Goal: Task Accomplishment & Management: Manage account settings

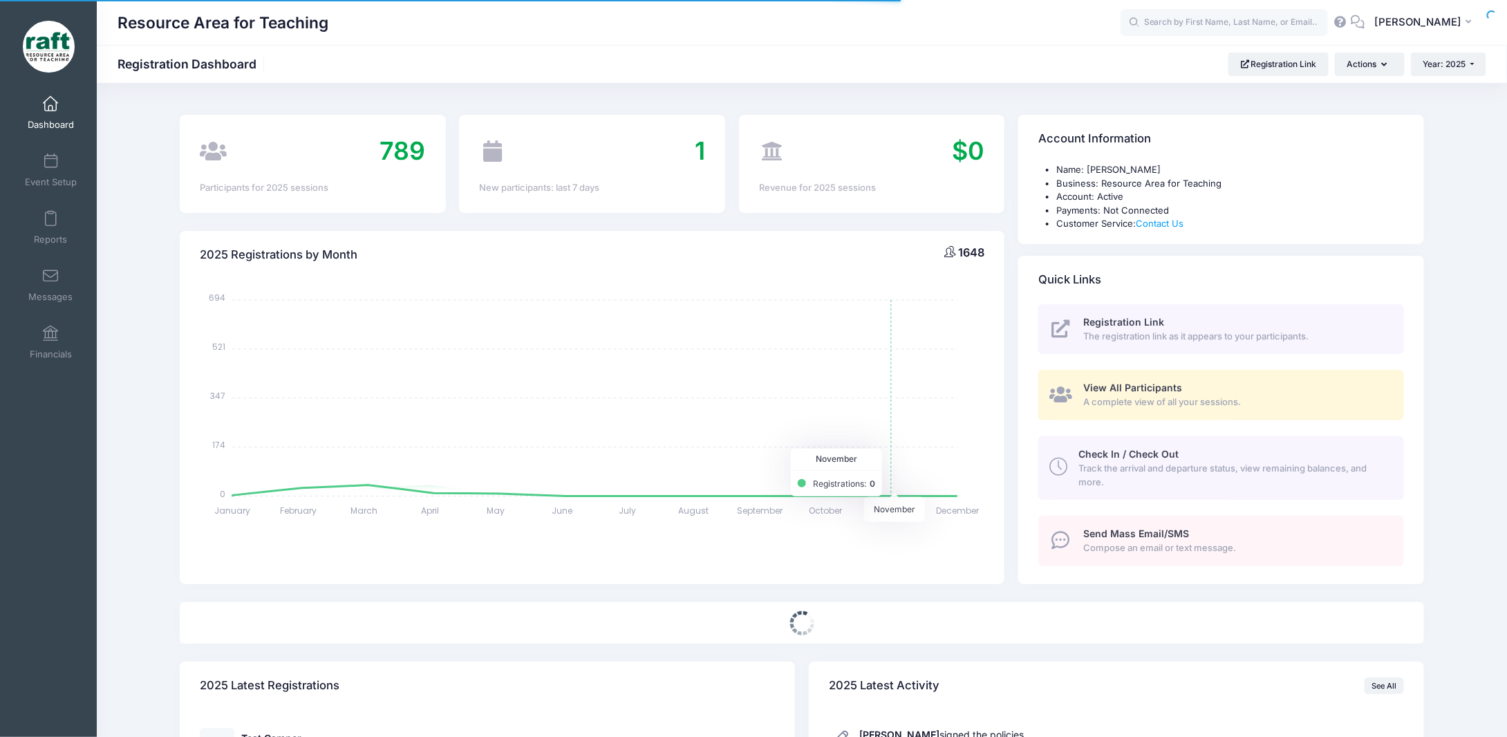
select select
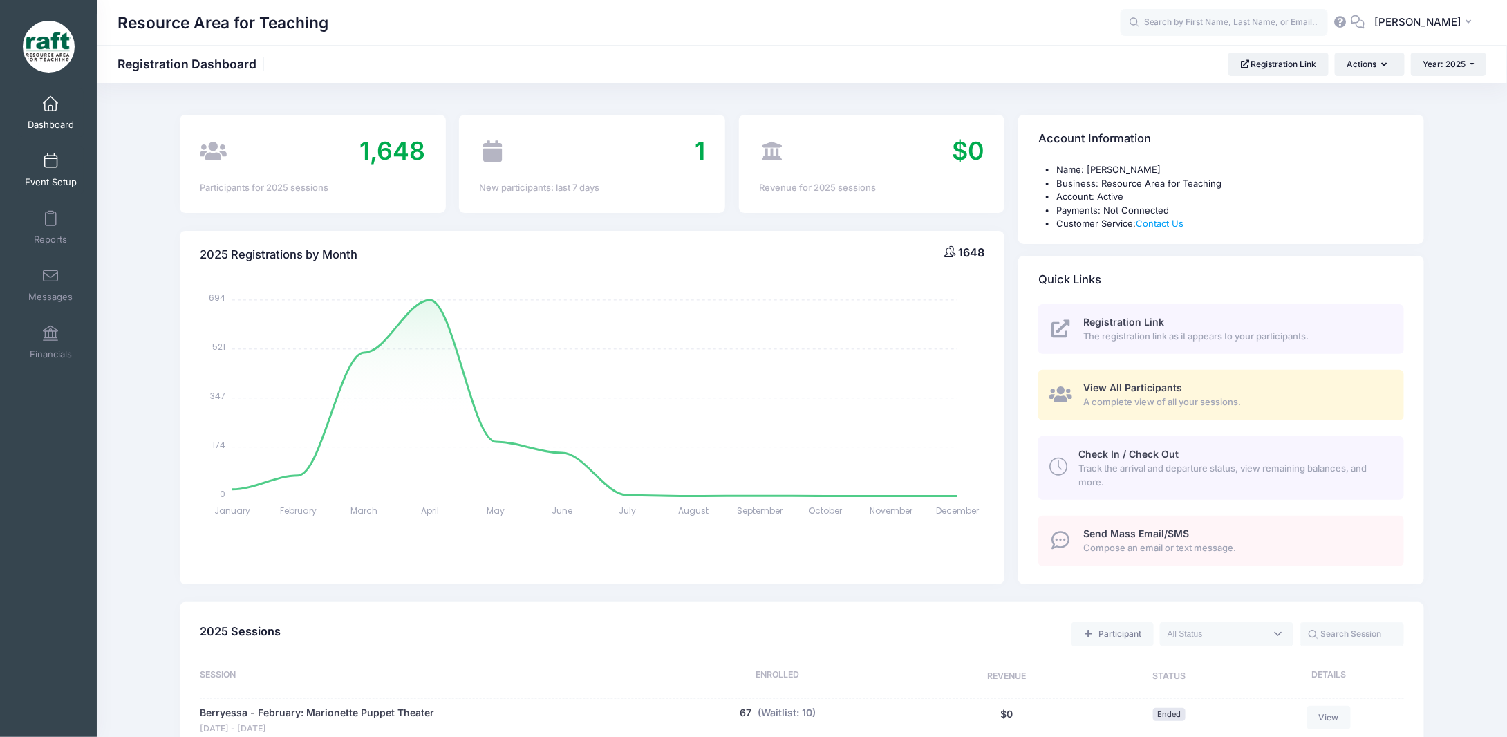
click at [40, 171] on link "Event Setup" at bounding box center [51, 170] width 66 height 48
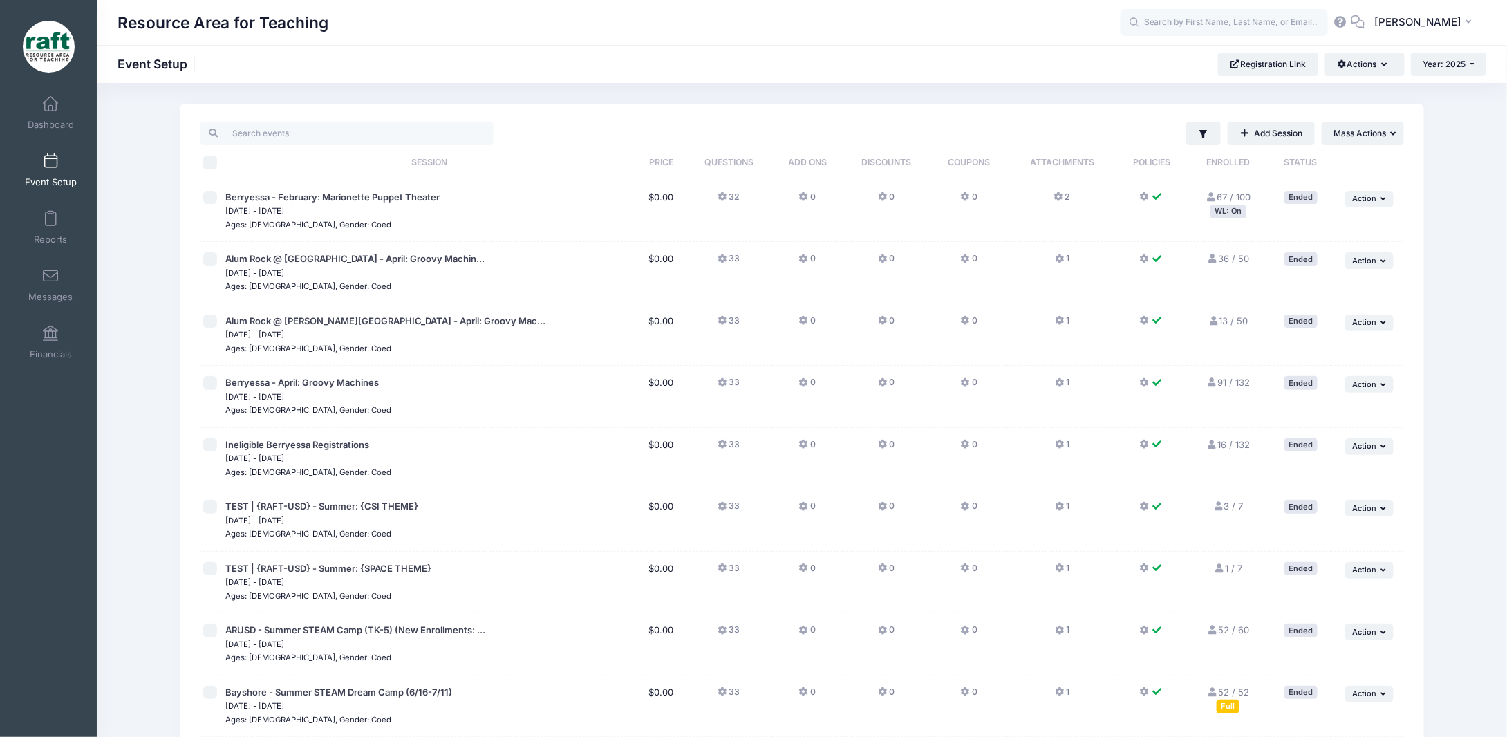
click at [208, 200] on input "checkbox" at bounding box center [210, 198] width 14 height 14
click at [1371, 196] on span "Action" at bounding box center [1364, 199] width 24 height 10
click at [211, 194] on input "checkbox" at bounding box center [210, 198] width 14 height 14
checkbox input "false"
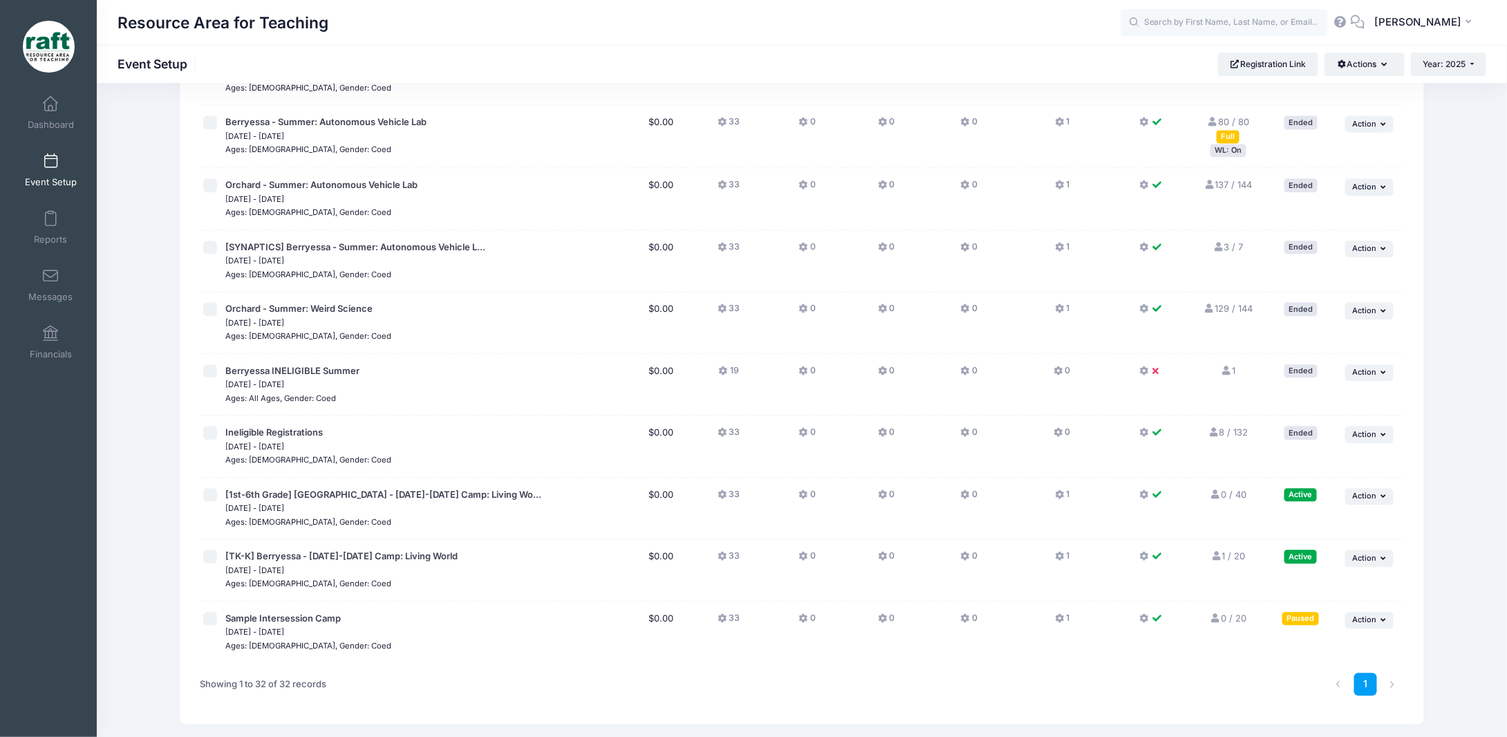
scroll to position [1543, 0]
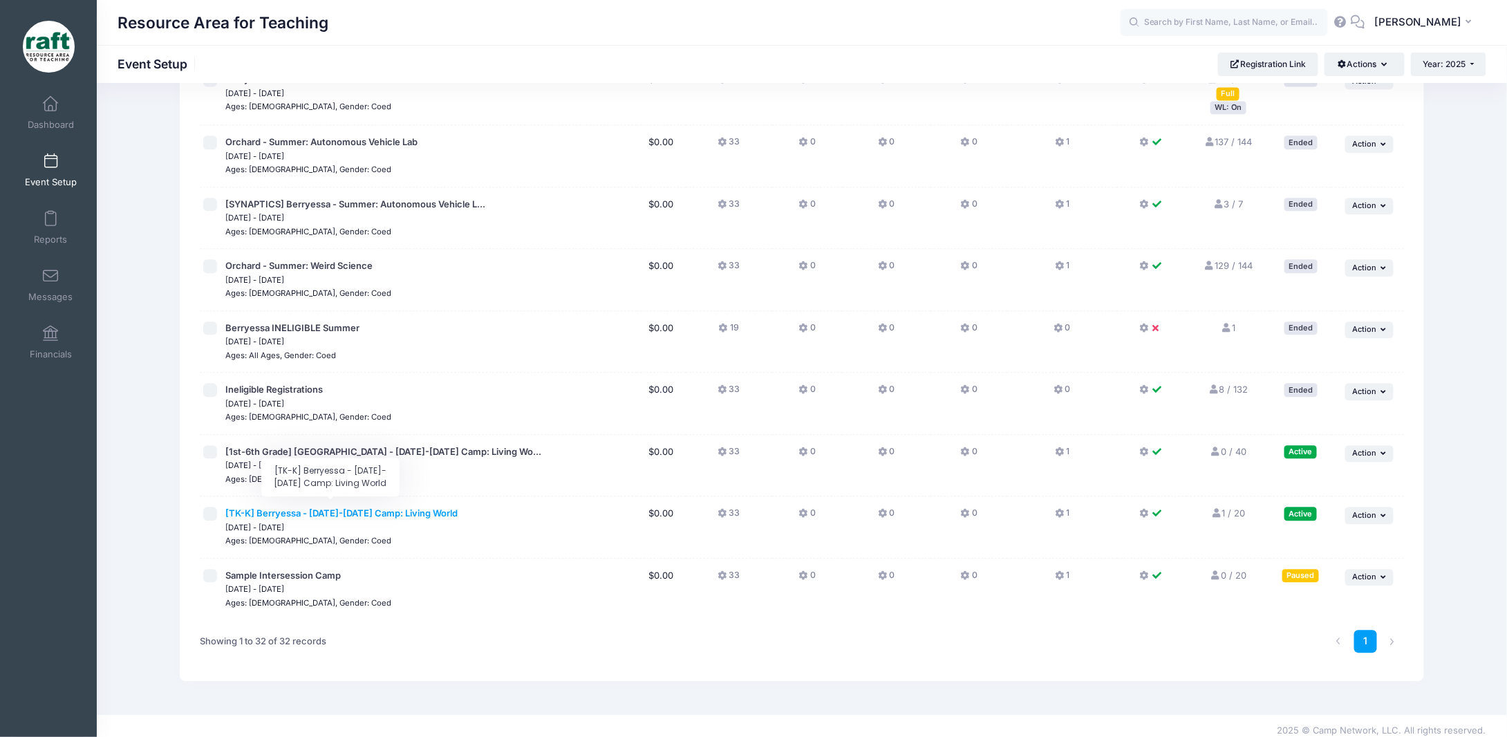
click at [410, 508] on span "[TK-K] Berryessa - [DATE]-[DATE] Camp: Living World" at bounding box center [341, 513] width 232 height 11
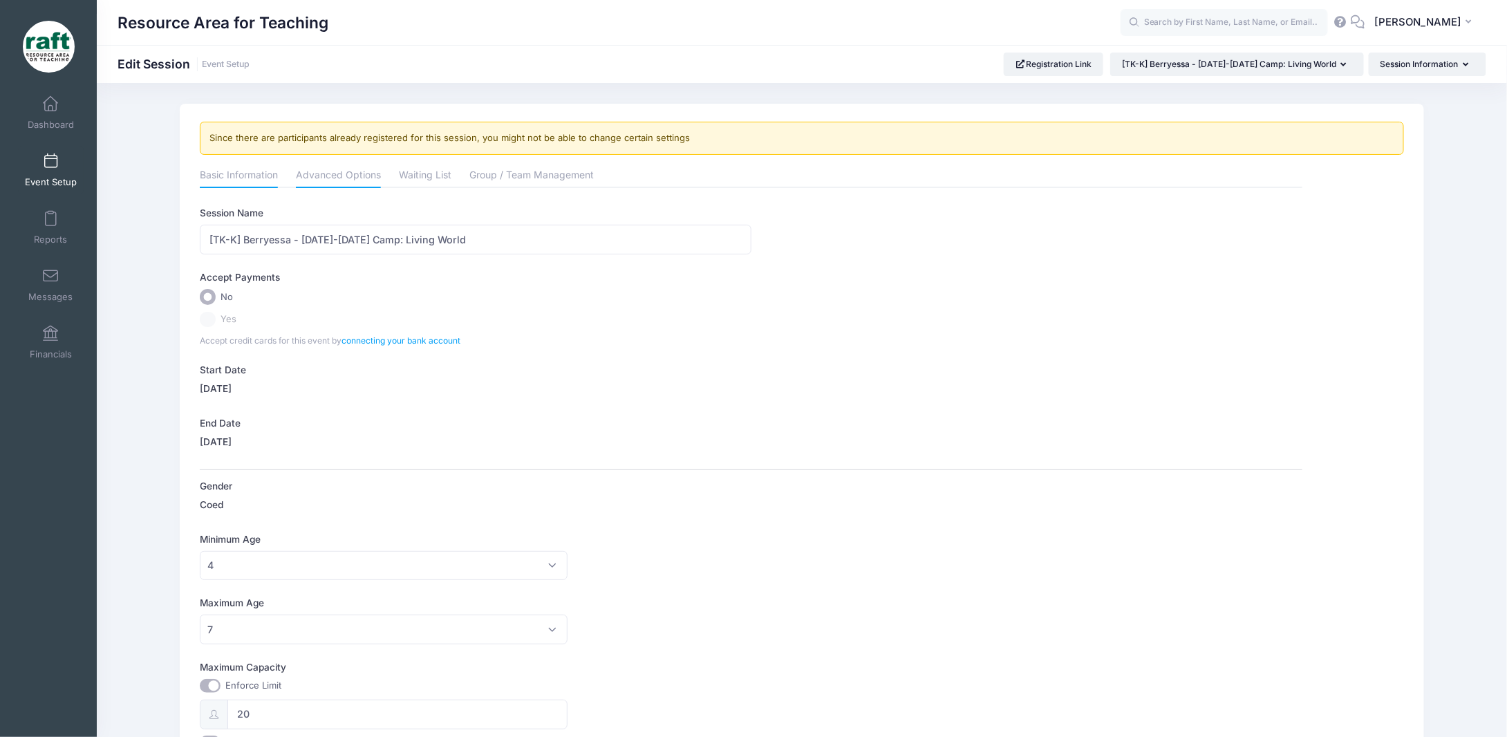
click at [331, 178] on link "Advanced Options" at bounding box center [338, 176] width 85 height 25
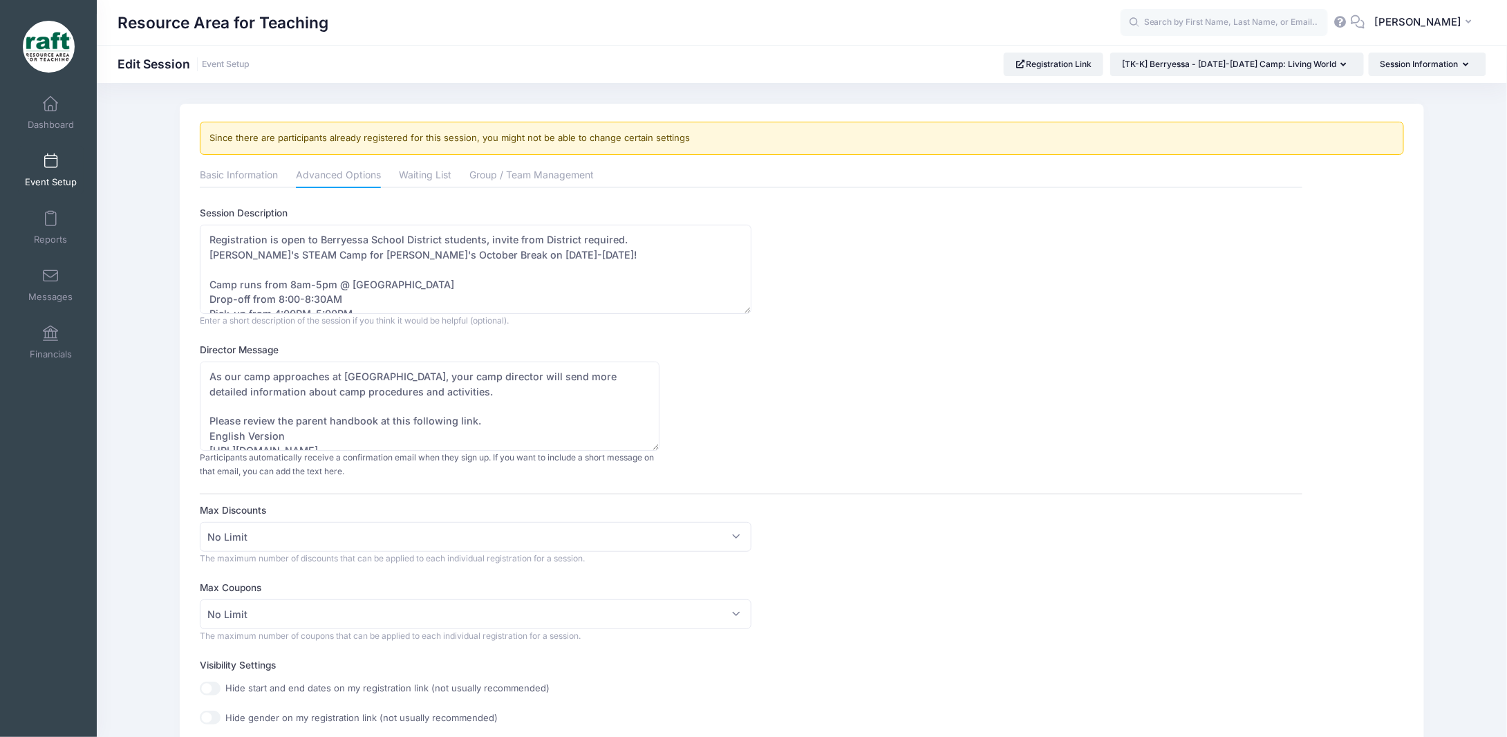
click at [792, 246] on div "Session Description Registration is open to [GEOGRAPHIC_DATA] District students…" at bounding box center [751, 266] width 1103 height 121
